Goal: Information Seeking & Learning: Learn about a topic

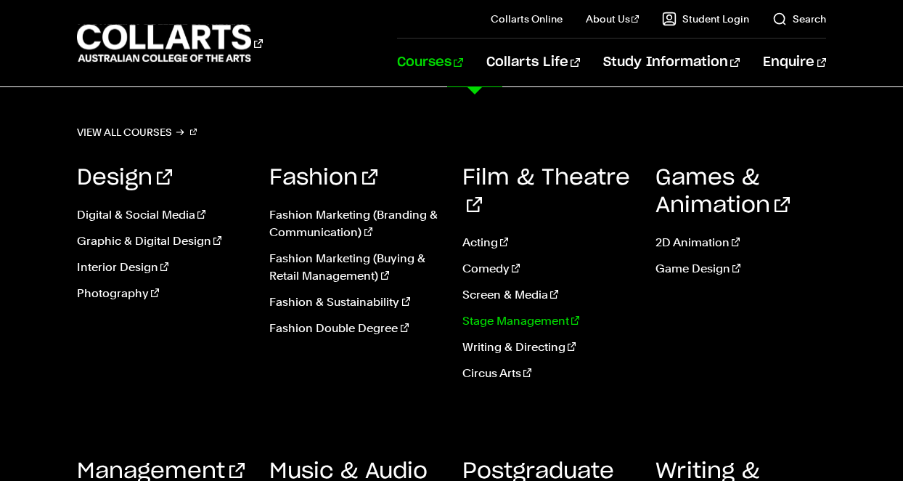
click at [489, 312] on link "Stage Management" at bounding box center [547, 320] width 171 height 17
click at [488, 312] on link "Stage Management" at bounding box center [547, 320] width 171 height 17
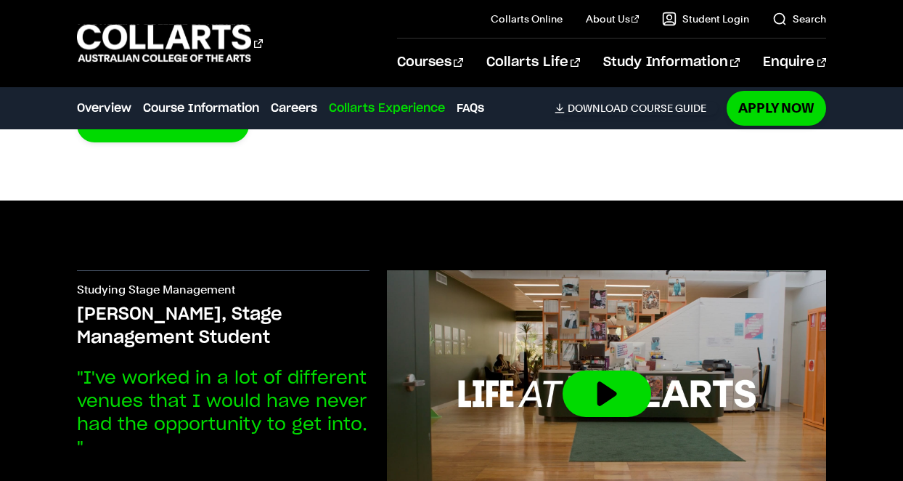
scroll to position [3546, 0]
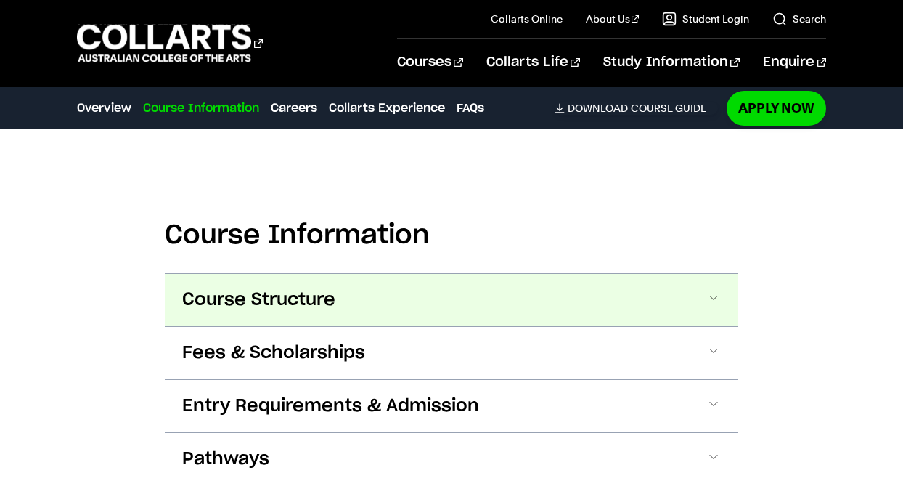
click at [455, 274] on button "Course Structure" at bounding box center [451, 300] width 573 height 52
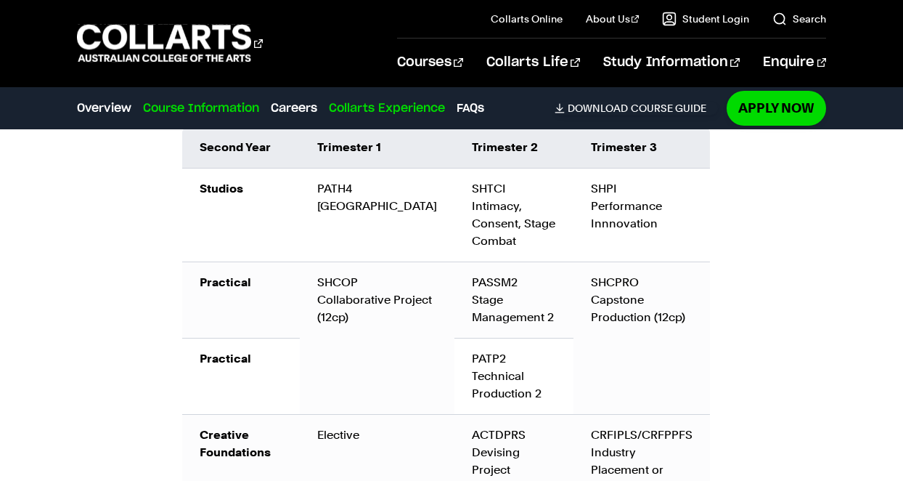
scroll to position [2273, 0]
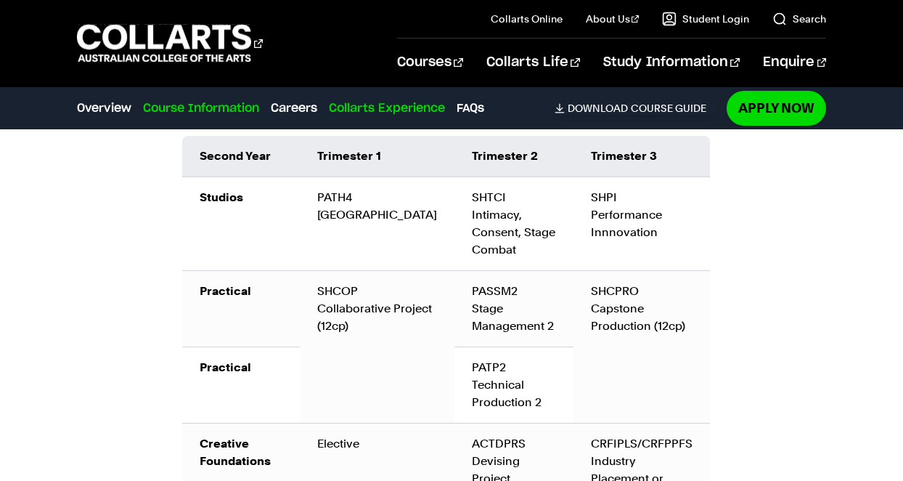
click at [405, 111] on link "Collarts Experience" at bounding box center [387, 107] width 116 height 17
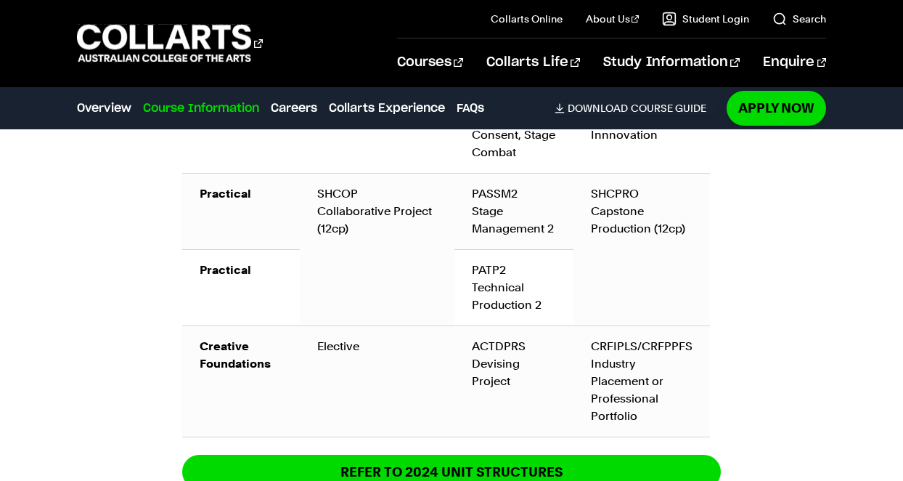
scroll to position [2377, 0]
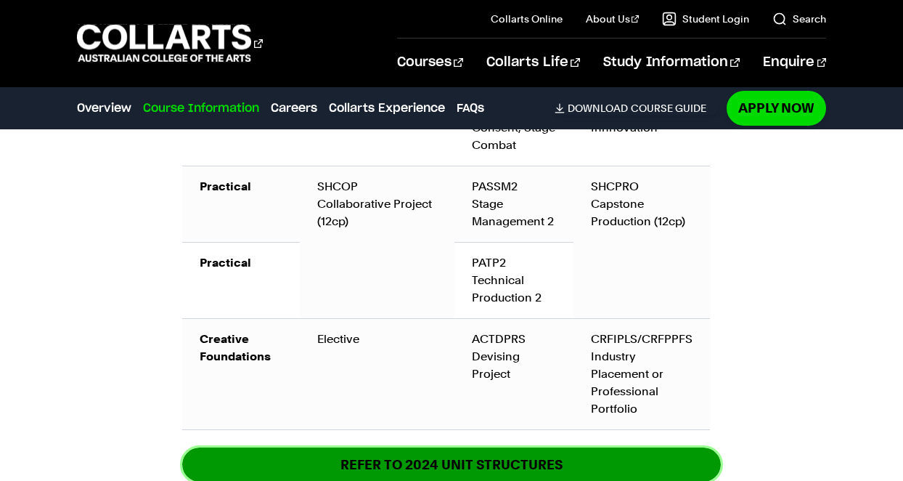
click at [366, 447] on link "REFER TO 2024 unit structures" at bounding box center [451, 464] width 539 height 34
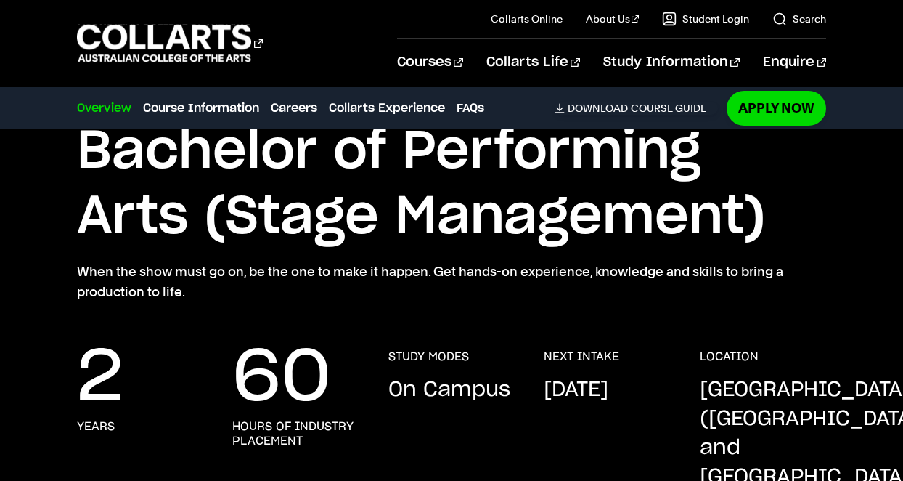
scroll to position [0, 0]
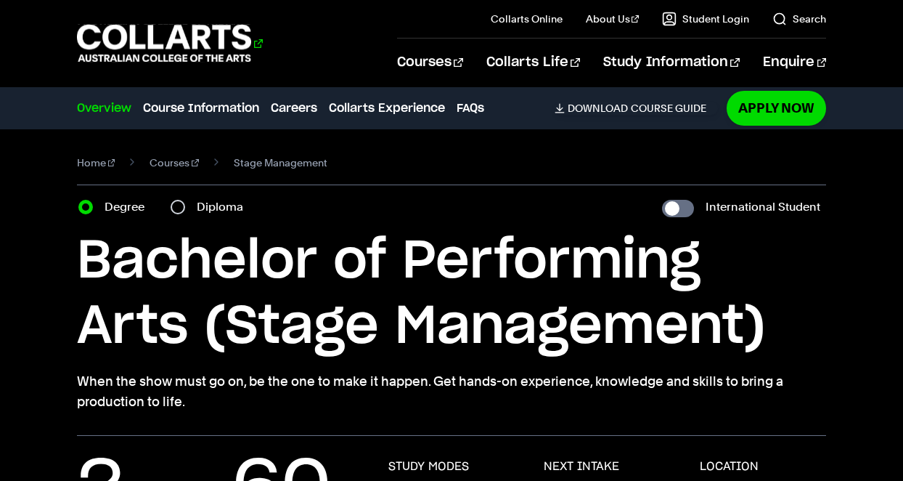
click at [182, 50] on 1 "Go to homepage" at bounding box center [164, 44] width 175 height 38
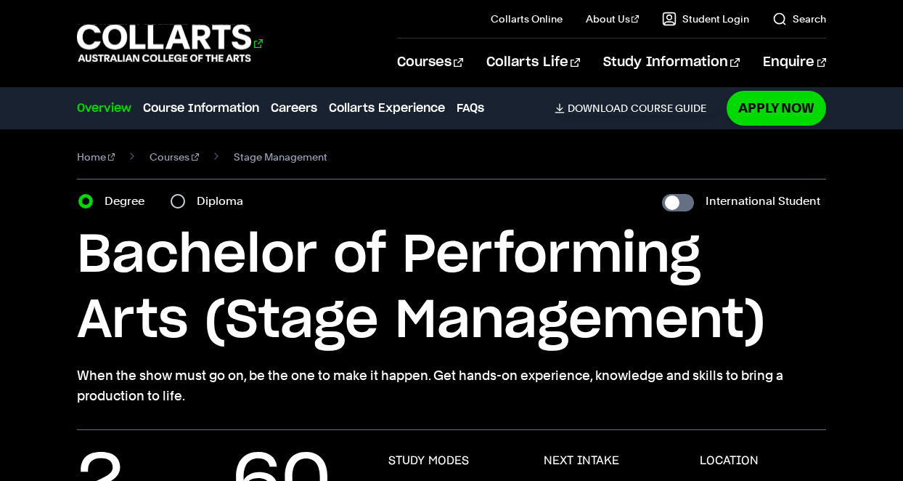
scroll to position [12, 0]
